Goal: Contribute content

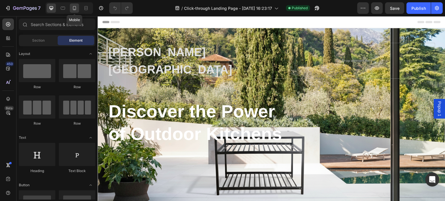
click at [74, 10] on icon at bounding box center [75, 8] width 6 height 6
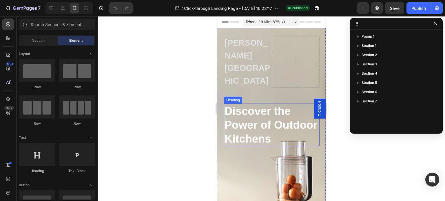
click at [250, 131] on h2 "Discover the Power of Outdoor Kitchens" at bounding box center [272, 125] width 96 height 43
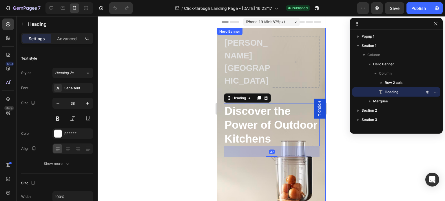
click at [244, 167] on div "Background Image" at bounding box center [271, 145] width 109 height 234
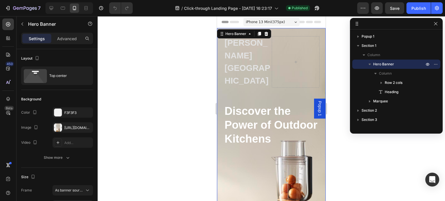
click at [289, 175] on div "Background Image" at bounding box center [271, 145] width 109 height 234
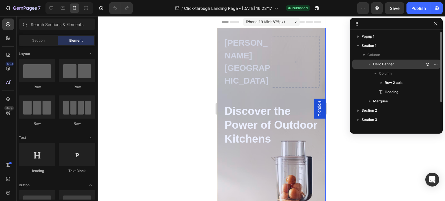
click at [381, 65] on span "Hero Banner" at bounding box center [383, 64] width 21 height 6
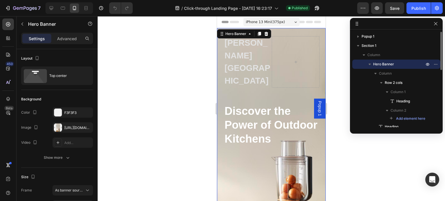
click at [381, 65] on span "Hero Banner" at bounding box center [383, 64] width 21 height 6
click at [369, 64] on icon "button" at bounding box center [369, 64] width 1 height 2
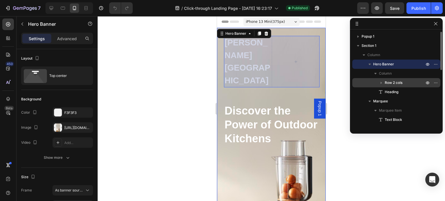
click at [382, 84] on icon "button" at bounding box center [381, 83] width 6 height 6
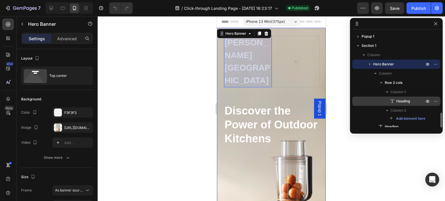
scroll to position [58, 0]
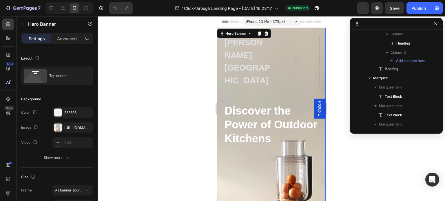
click at [317, 83] on div "[PERSON_NAME][GEOGRAPHIC_DATA] Heading Row Discover the Power of Outdoor Kitche…" at bounding box center [271, 95] width 109 height 134
click at [75, 129] on div "[URL][DOMAIN_NAME]" at bounding box center [72, 127] width 17 height 5
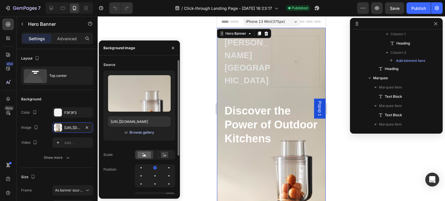
click at [140, 131] on div "Browse gallery" at bounding box center [141, 132] width 25 height 5
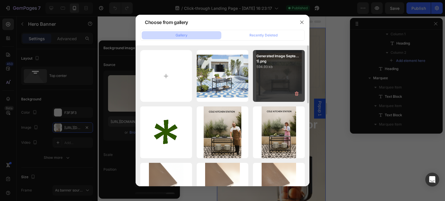
click at [273, 79] on div "Generated Image Septe...1).png 594.93 kb" at bounding box center [279, 76] width 52 height 52
type input "[URL][DOMAIN_NAME]"
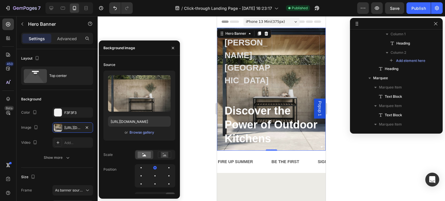
click at [336, 156] on div at bounding box center [271, 108] width 347 height 185
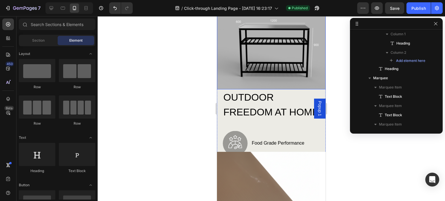
scroll to position [29, 0]
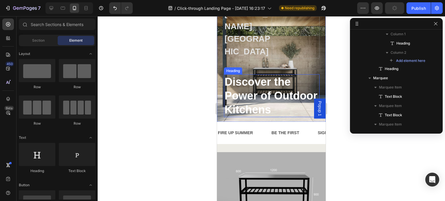
click at [319, 57] on div "[PERSON_NAME][GEOGRAPHIC_DATA] Heading Row Discover the Power of Outdoor Kitche…" at bounding box center [271, 66] width 109 height 134
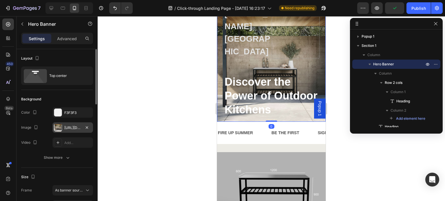
click at [66, 127] on div "[URL][DOMAIN_NAME]" at bounding box center [72, 127] width 17 height 5
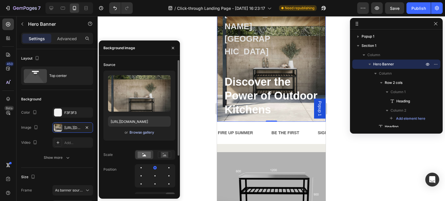
click at [135, 132] on div "Browse gallery" at bounding box center [141, 132] width 25 height 5
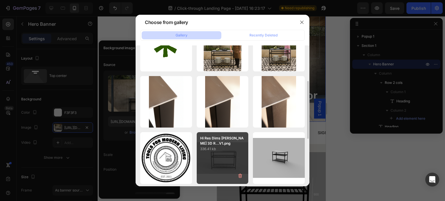
scroll to position [174, 0]
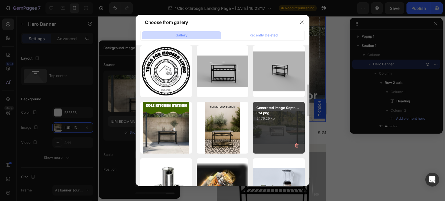
click at [273, 118] on p "2479.29 kb" at bounding box center [278, 119] width 45 height 6
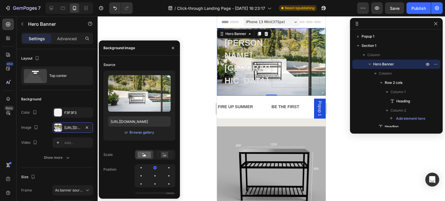
scroll to position [0, 0]
click at [141, 131] on div "Browse gallery" at bounding box center [141, 132] width 25 height 5
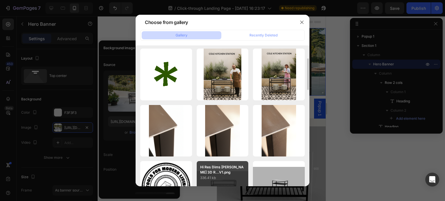
scroll to position [145, 0]
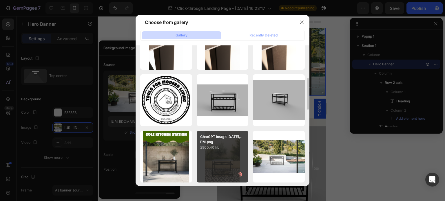
click at [222, 155] on div "ChatGPT Image [DATE],...PM.png 2900.40 kb" at bounding box center [223, 157] width 52 height 52
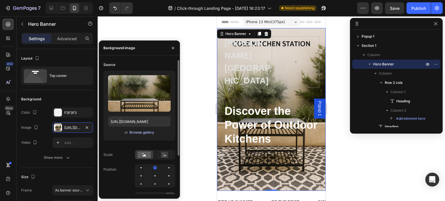
click at [148, 132] on div "Browse gallery" at bounding box center [141, 132] width 25 height 5
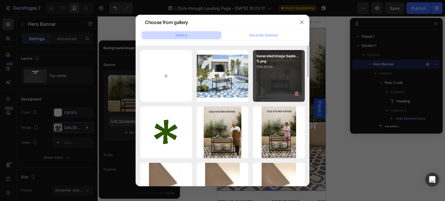
click at [270, 85] on div "Generated Image Septe...1).png 594.93 kb" at bounding box center [279, 76] width 52 height 52
type input "[URL][DOMAIN_NAME]"
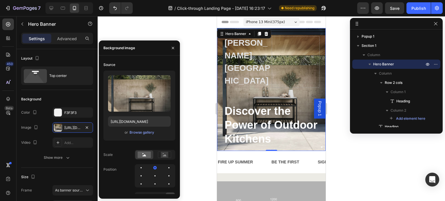
click at [342, 150] on div at bounding box center [271, 108] width 347 height 185
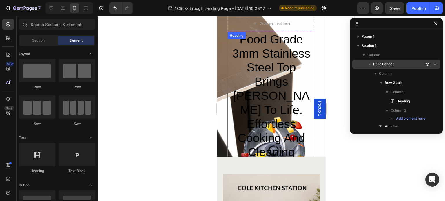
scroll to position [434, 0]
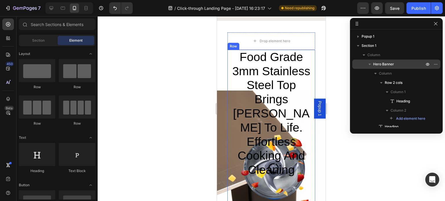
click at [272, 166] on div "food grade 3mm stainless steel top brings [PERSON_NAME] to life. effortless coo…" at bounding box center [271, 180] width 88 height 260
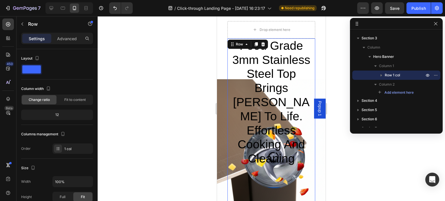
click at [272, 182] on div "food grade 3mm stainless steel top brings [PERSON_NAME] to life. effortless coo…" at bounding box center [271, 169] width 88 height 260
click at [424, 75] on button "button" at bounding box center [427, 75] width 7 height 7
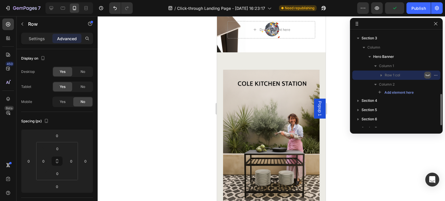
click at [424, 75] on button "button" at bounding box center [427, 75] width 7 height 7
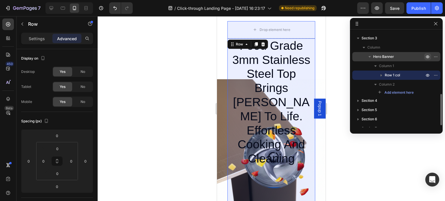
click at [426, 56] on icon "button" at bounding box center [427, 56] width 5 height 5
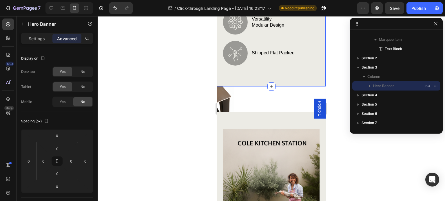
scroll to position [347, 0]
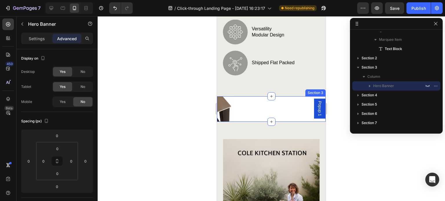
click at [286, 122] on div "food grade 3mm stainless steel top brings [PERSON_NAME] to life. effortless coo…" at bounding box center [271, 108] width 109 height 25
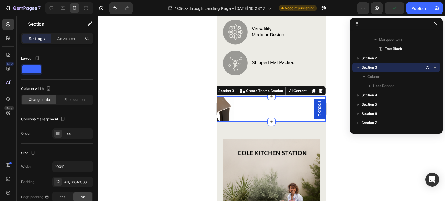
click at [230, 120] on div "food grade 3mm stainless steel top brings [PERSON_NAME] to life. effortless coo…" at bounding box center [271, 108] width 109 height 25
click at [427, 67] on icon "button" at bounding box center [427, 67] width 1 height 1
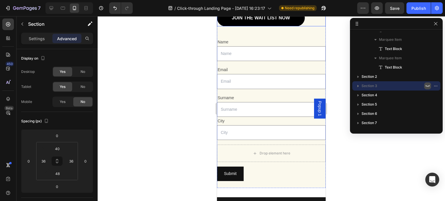
scroll to position [724, 0]
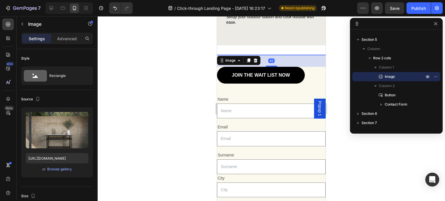
scroll to position [666, 0]
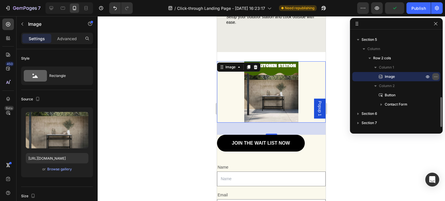
click at [434, 76] on icon "button" at bounding box center [435, 76] width 5 height 5
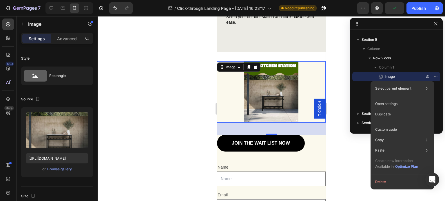
click at [332, 137] on div at bounding box center [271, 108] width 347 height 185
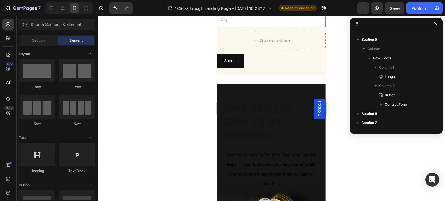
scroll to position [1013, 0]
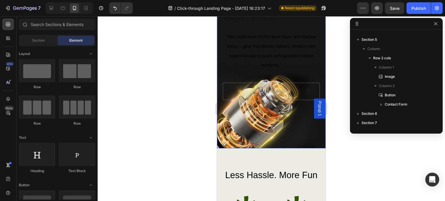
click at [261, 122] on div "Background Image" at bounding box center [271, 57] width 109 height 183
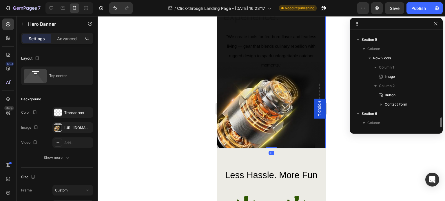
scroll to position [226, 0]
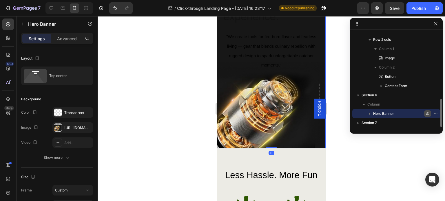
click at [428, 115] on icon "button" at bounding box center [427, 113] width 5 height 5
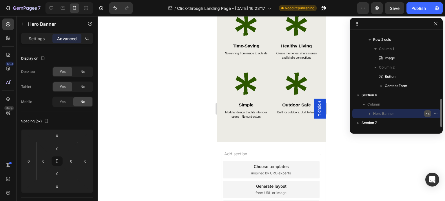
click at [428, 115] on icon "button" at bounding box center [427, 113] width 5 height 5
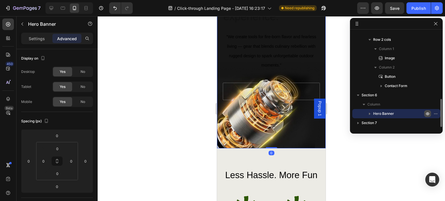
click at [428, 115] on icon "button" at bounding box center [427, 113] width 5 height 5
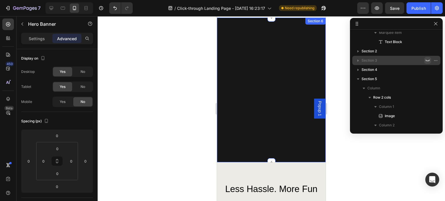
scroll to position [904, 0]
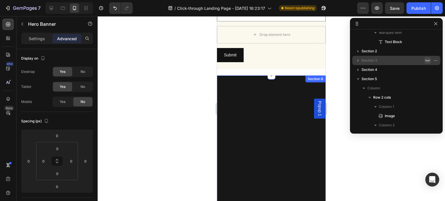
click at [267, 104] on div "More than just tools, it's an experience. Heading "We create tools for fire-bor…" at bounding box center [271, 148] width 109 height 145
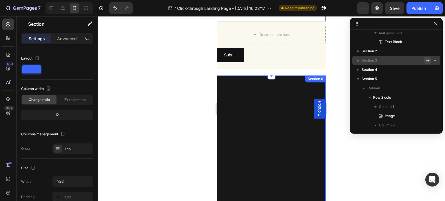
scroll to position [226, 0]
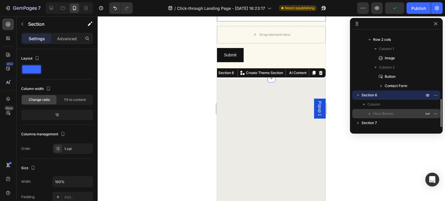
click at [368, 114] on icon "button" at bounding box center [370, 114] width 6 height 6
click at [428, 113] on icon "button" at bounding box center [427, 114] width 4 height 2
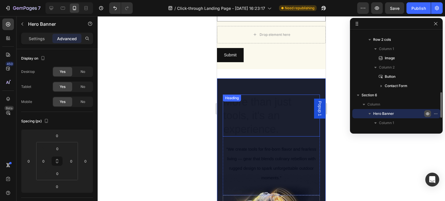
click at [242, 105] on h2 "More than just tools, it's an experience." at bounding box center [271, 116] width 97 height 42
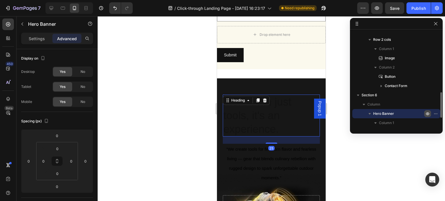
scroll to position [289, 0]
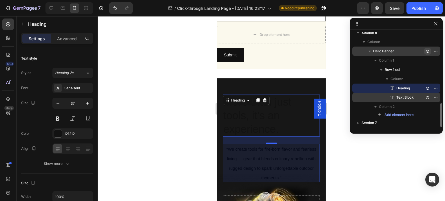
click at [411, 99] on span "Text Block" at bounding box center [404, 98] width 17 height 6
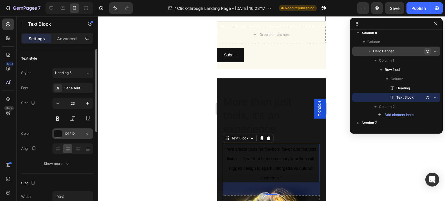
click at [58, 133] on div at bounding box center [58, 134] width 8 height 8
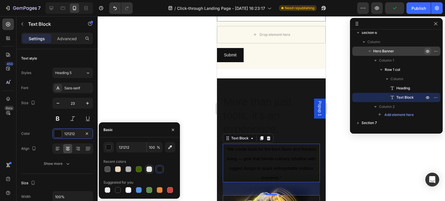
click at [149, 171] on div at bounding box center [149, 169] width 6 height 6
type input "E2E2E2"
click at [244, 156] on span ""We create tools for fire-born flavor and fearless living — gear that blends cu…" at bounding box center [271, 163] width 90 height 33
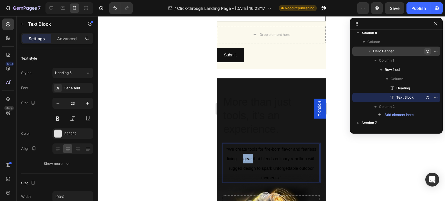
click at [244, 156] on span ""We create tools for fire-born flavor and fearless living — gear that blends cu…" at bounding box center [271, 163] width 90 height 33
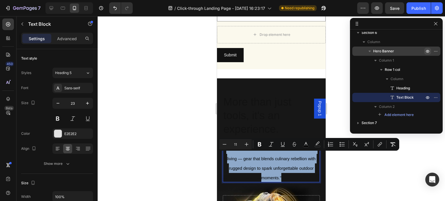
click at [244, 156] on span ""We create tools for fire-born flavor and fearless living — gear that blends cu…" at bounding box center [271, 163] width 90 height 33
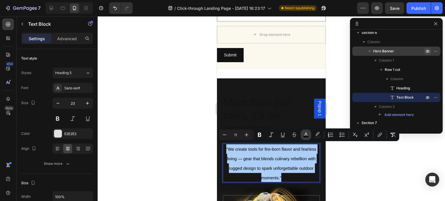
click at [303, 133] on icon "Editor contextual toolbar" at bounding box center [306, 135] width 6 height 6
type input "000000"
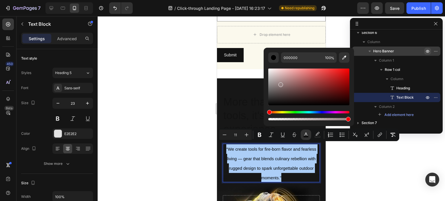
click at [280, 84] on div "Editor contextual toolbar" at bounding box center [308, 87] width 81 height 37
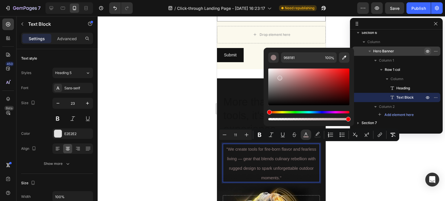
click at [279, 77] on div "Editor contextual toolbar" at bounding box center [308, 87] width 81 height 37
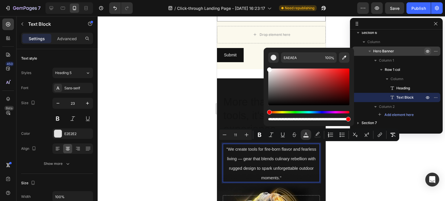
type input "FFFFFF"
drag, startPoint x: 278, startPoint y: 78, endPoint x: 268, endPoint y: 67, distance: 14.5
click at [268, 67] on div "Editor contextual toolbar" at bounding box center [269, 69] width 5 height 5
click at [273, 59] on div "Editor contextual toolbar" at bounding box center [273, 58] width 6 height 6
click at [164, 102] on div at bounding box center [271, 108] width 347 height 185
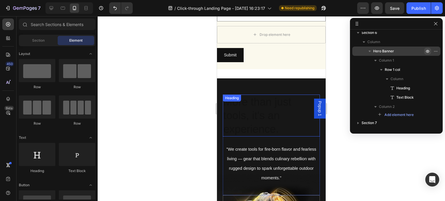
click at [257, 120] on h2 "More than just tools, it's an experience." at bounding box center [271, 116] width 97 height 42
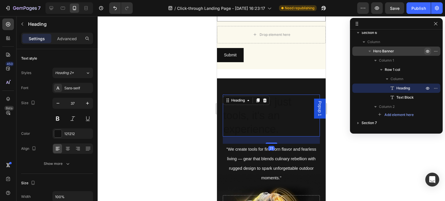
click at [257, 120] on h2 "More than just tools, it's an experience." at bounding box center [271, 116] width 97 height 42
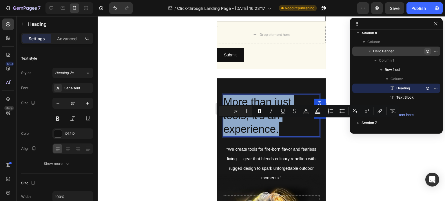
click at [257, 120] on p "More than just tools, it's an experience." at bounding box center [271, 115] width 96 height 41
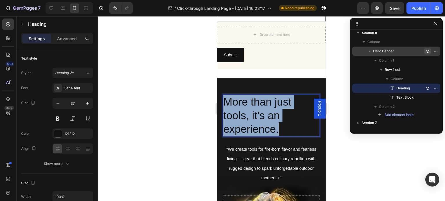
click at [257, 120] on p "More than just tools, it's an experience." at bounding box center [271, 115] width 96 height 41
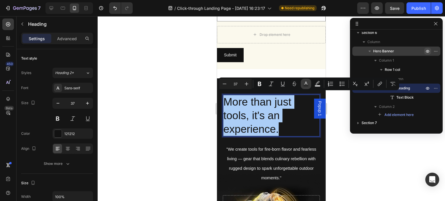
click at [305, 84] on icon "Editor contextual toolbar" at bounding box center [305, 83] width 3 height 3
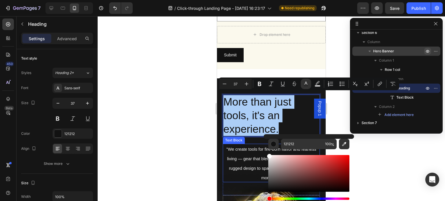
drag, startPoint x: 489, startPoint y: 174, endPoint x: 262, endPoint y: 146, distance: 228.3
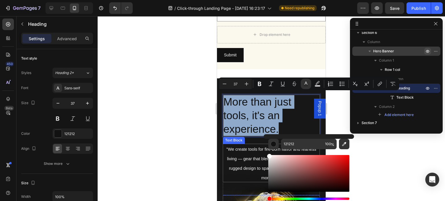
type input "FFFFFF"
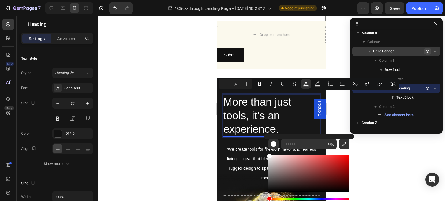
click at [185, 91] on div at bounding box center [271, 108] width 347 height 185
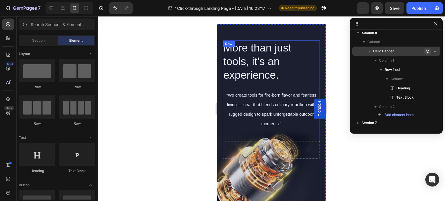
scroll to position [961, 0]
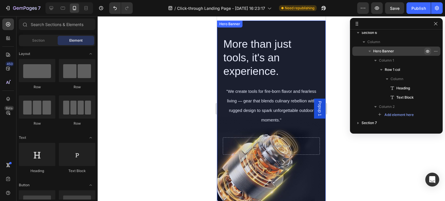
click at [256, 170] on div "Background Image" at bounding box center [271, 112] width 109 height 183
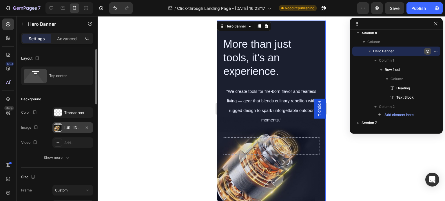
click at [80, 129] on div "[URL][DOMAIN_NAME]" at bounding box center [72, 127] width 17 height 5
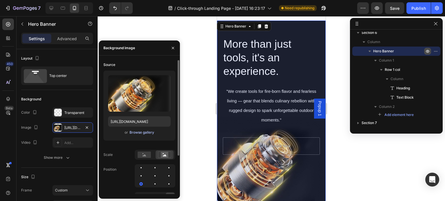
click at [139, 133] on div "Browse gallery" at bounding box center [141, 132] width 25 height 5
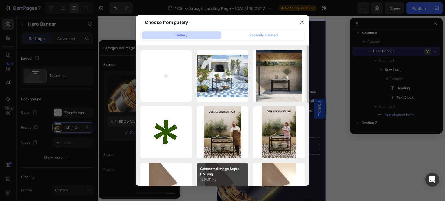
scroll to position [116, 0]
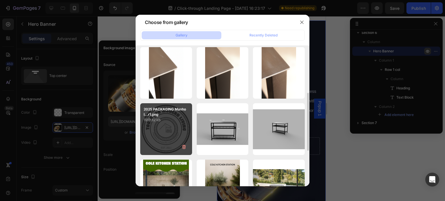
click at [184, 136] on div "2025 PACKAGING Manhol...r1.png 1919.82 kb" at bounding box center [166, 129] width 52 height 52
type input "[URL][DOMAIN_NAME]"
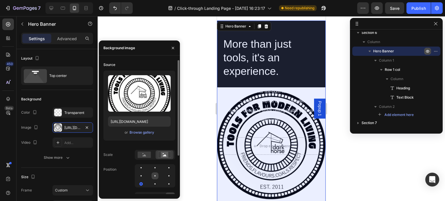
click at [154, 175] on div at bounding box center [154, 176] width 7 height 7
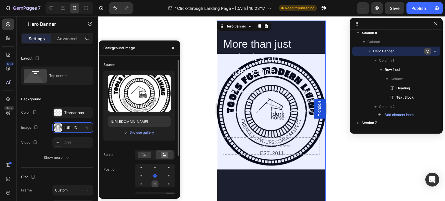
click at [153, 185] on div at bounding box center [154, 184] width 7 height 7
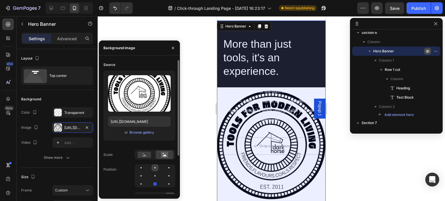
click at [154, 167] on div at bounding box center [154, 167] width 1 height 1
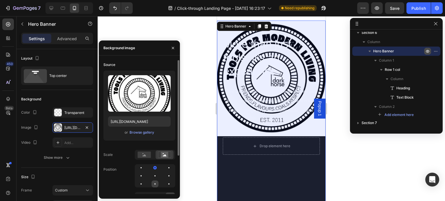
click at [154, 184] on div at bounding box center [154, 184] width 7 height 7
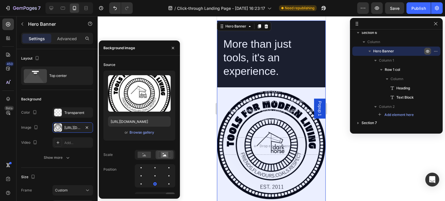
click at [205, 96] on div at bounding box center [271, 108] width 347 height 185
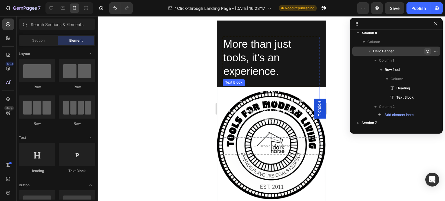
click at [261, 87] on p ""We create tools for fire-born flavor and fearless living — gear that blends cu…" at bounding box center [271, 106] width 96 height 38
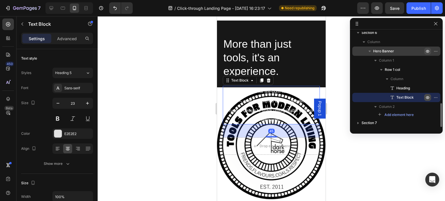
click at [427, 98] on icon "button" at bounding box center [427, 97] width 1 height 1
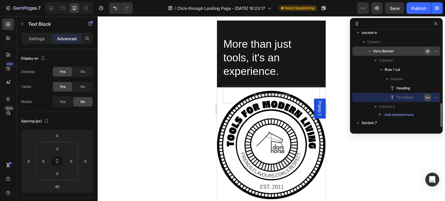
click at [154, 129] on div at bounding box center [271, 108] width 347 height 185
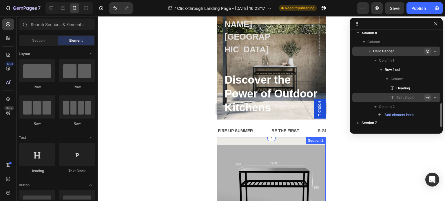
scroll to position [0, 0]
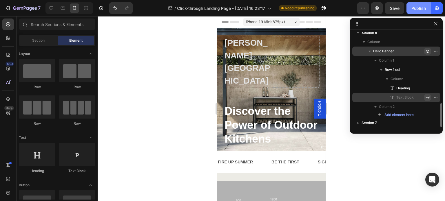
click at [420, 9] on div "Publish" at bounding box center [418, 8] width 14 height 6
click at [51, 9] on icon at bounding box center [52, 8] width 4 height 4
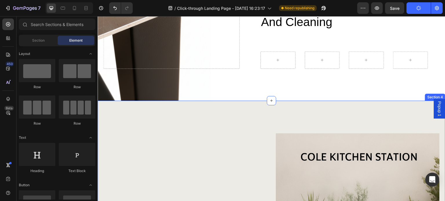
scroll to position [492, 0]
